Goal: Check status: Check status

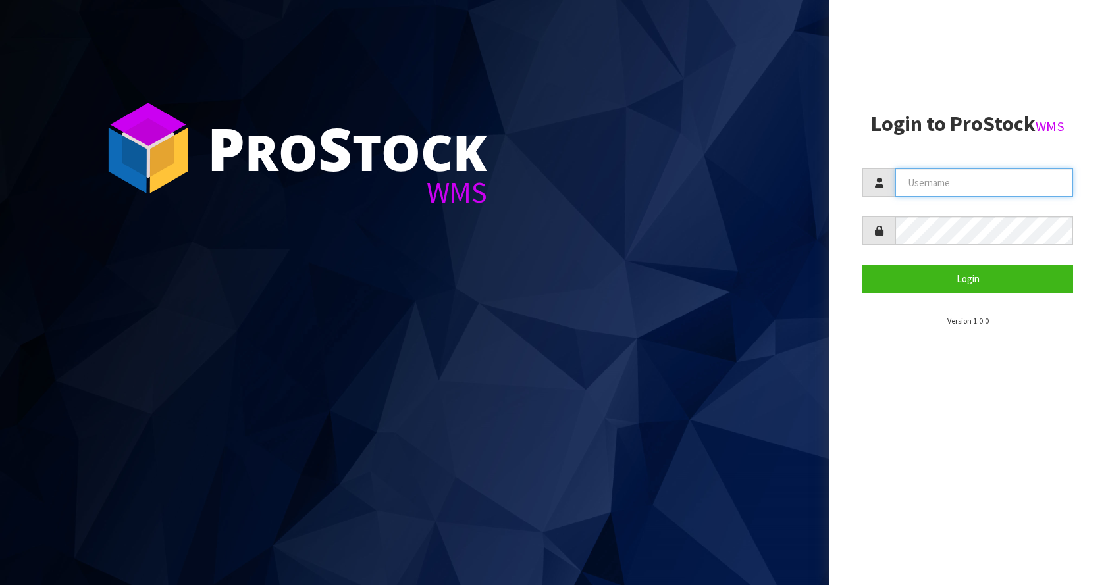
click at [979, 176] on input "text" at bounding box center [984, 182] width 178 height 28
type input "[EMAIL_ADDRESS][DOMAIN_NAME]"
click at [862, 265] on button "Login" at bounding box center [967, 279] width 211 height 28
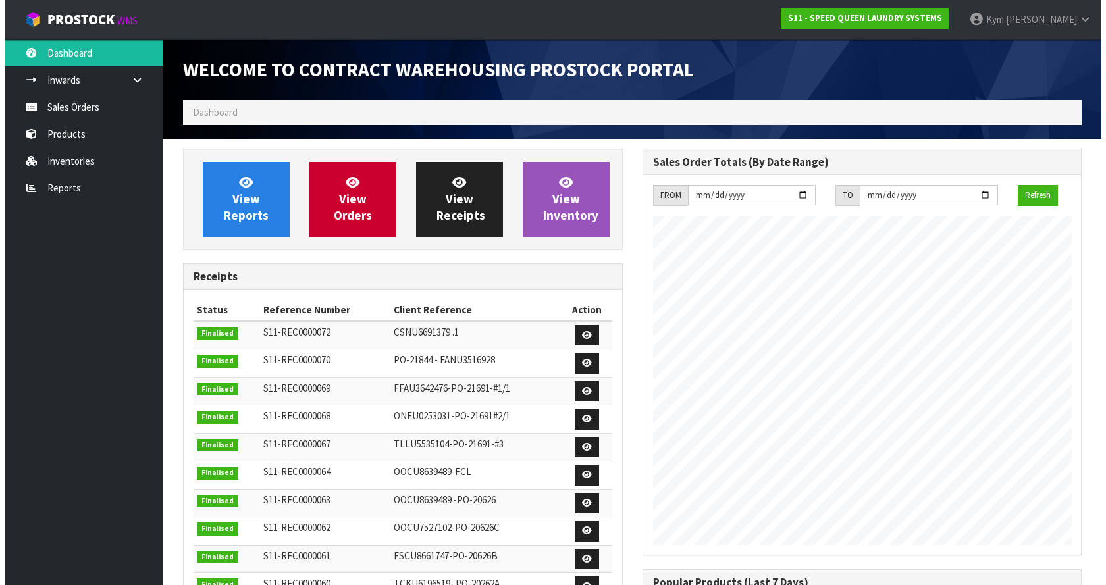
scroll to position [538, 459]
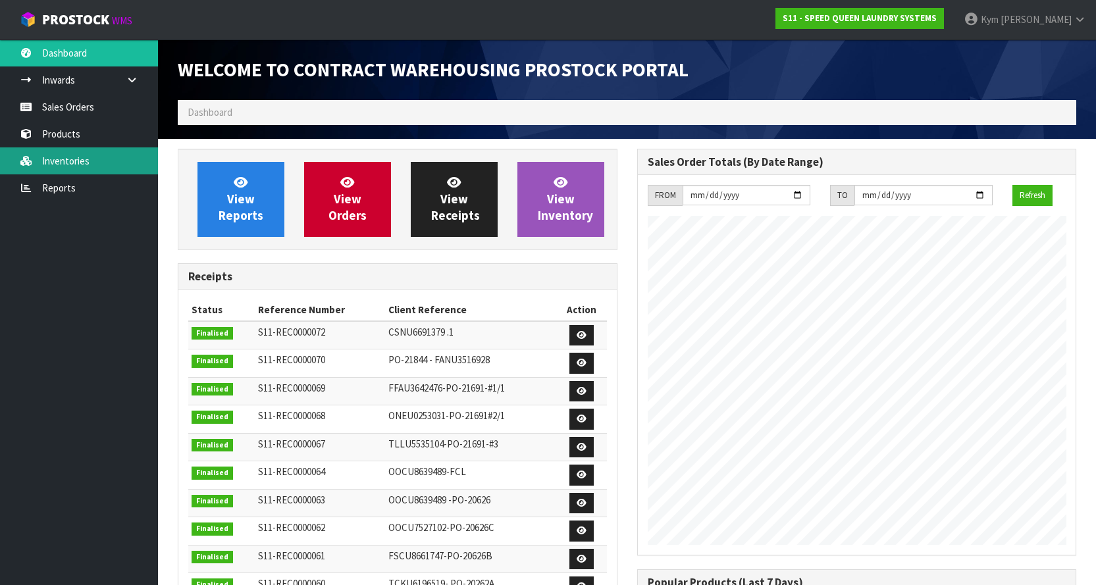
click at [100, 162] on link "Inventories" at bounding box center [79, 160] width 158 height 27
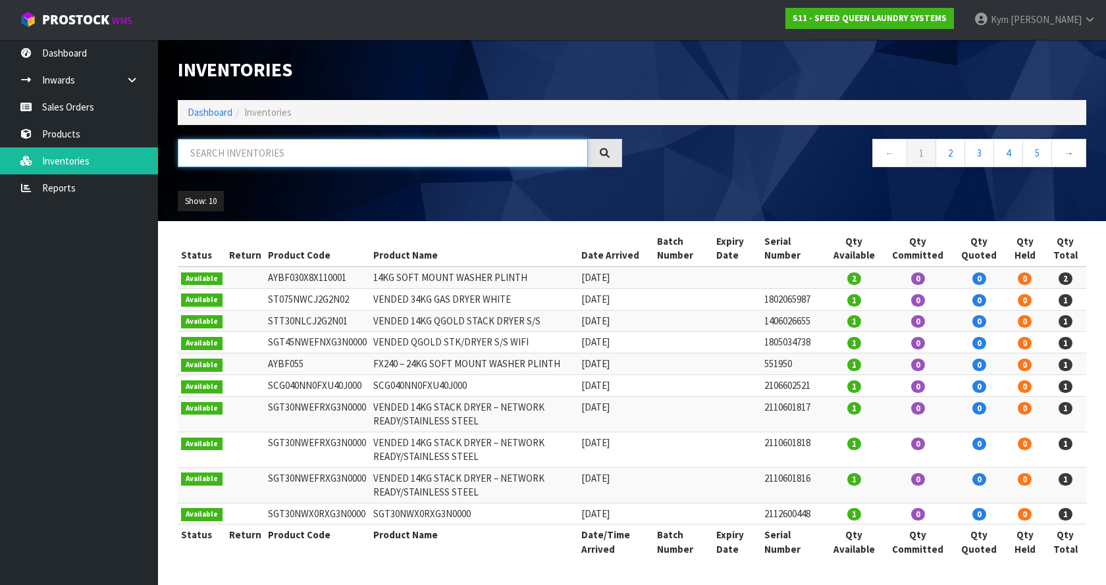
click at [304, 156] on input "text" at bounding box center [383, 153] width 410 height 28
paste input "SA055ENN0RJG6W0000"
type input "SA055ENN0RJG6W0000"
